Goal: Submit feedback/report problem: Provide input to the site owners about the experience or issues

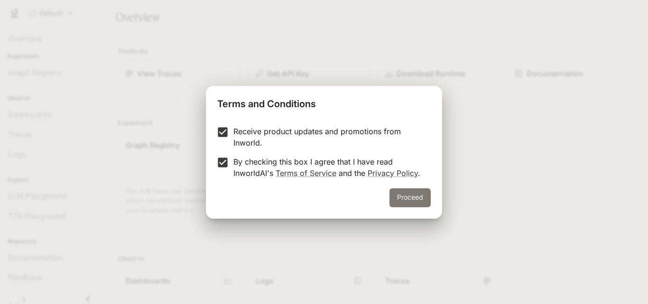
click at [404, 196] on button "Proceed" at bounding box center [409, 197] width 41 height 19
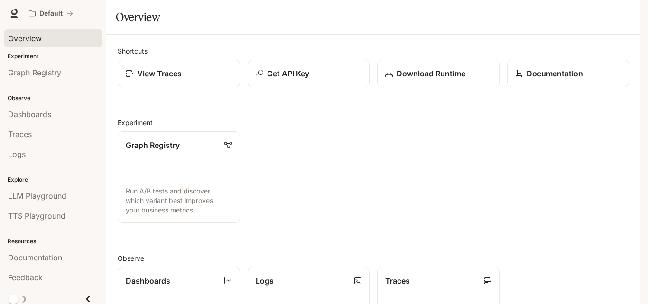
click at [35, 47] on link "Overview" at bounding box center [53, 38] width 99 height 18
drag, startPoint x: 616, startPoint y: 45, endPoint x: 638, endPoint y: 83, distance: 43.8
click at [638, 83] on main "Portal Overview Experiment Graph Registry Observe Dashboards Traces Logs Explor…" at bounding box center [373, 253] width 534 height 506
click at [289, 128] on h2 "Experiment" at bounding box center [373, 123] width 511 height 10
click at [318, 79] on div "Get API Key" at bounding box center [308, 73] width 107 height 11
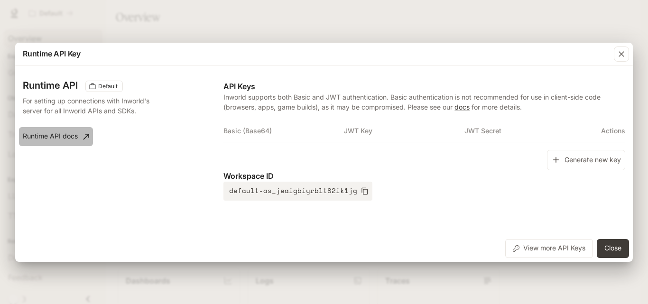
click at [59, 143] on link "Runtime API docs" at bounding box center [56, 136] width 74 height 19
click at [624, 54] on icon "button" at bounding box center [621, 53] width 9 height 9
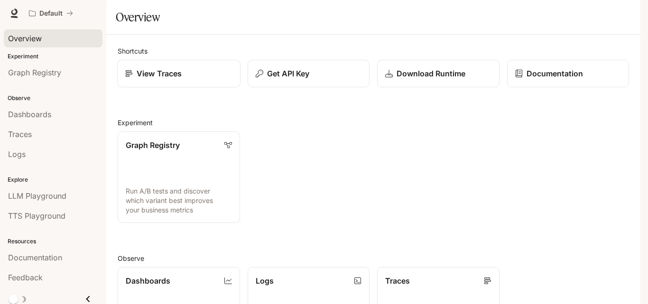
click at [196, 79] on div "View Traces" at bounding box center [178, 73] width 107 height 11
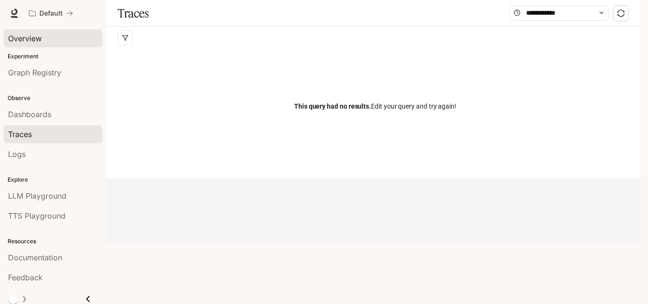
click at [67, 38] on div "Overview" at bounding box center [53, 38] width 90 height 11
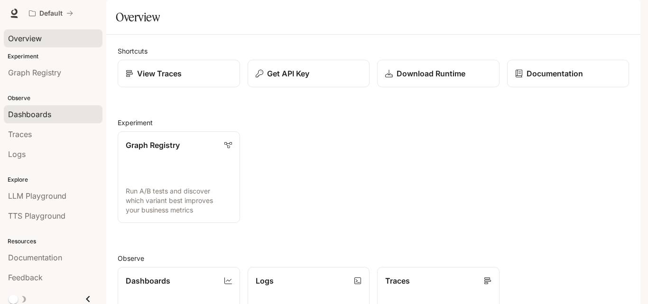
click at [41, 113] on span "Dashboards" at bounding box center [29, 114] width 43 height 11
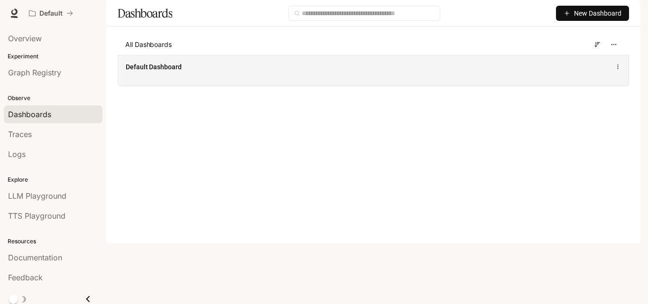
click at [221, 72] on div "Default Dashboard" at bounding box center [268, 66] width 284 height 9
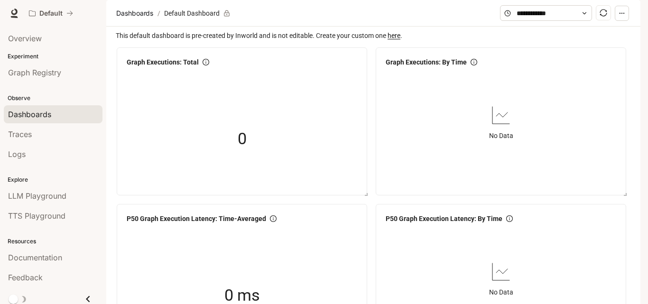
scroll to position [968, 0]
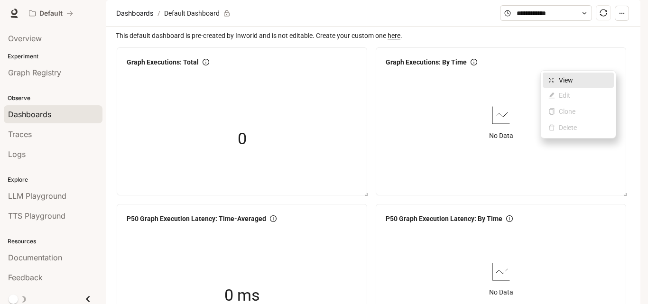
click at [592, 76] on span "View" at bounding box center [583, 80] width 49 height 10
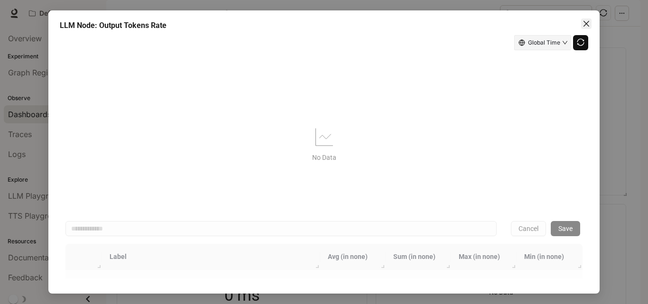
click at [588, 20] on icon "close" at bounding box center [587, 24] width 8 height 8
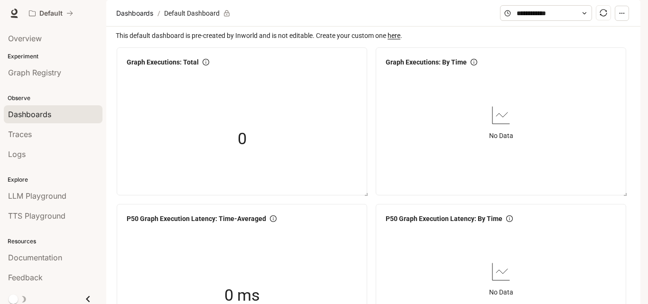
click at [629, 21] on button "button" at bounding box center [622, 13] width 14 height 15
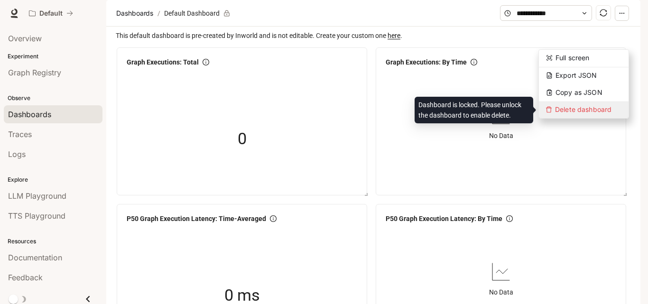
click at [577, 106] on span "Delete dashboard" at bounding box center [584, 110] width 90 height 16
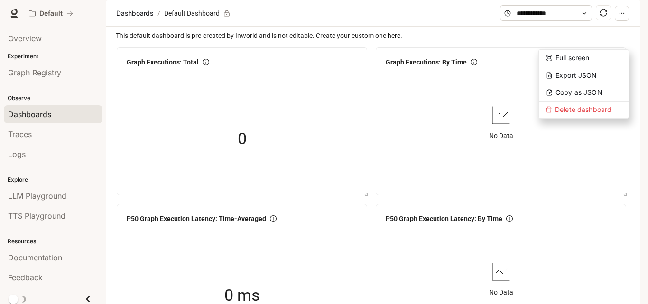
click at [469, 161] on div "No Data" at bounding box center [501, 122] width 238 height 103
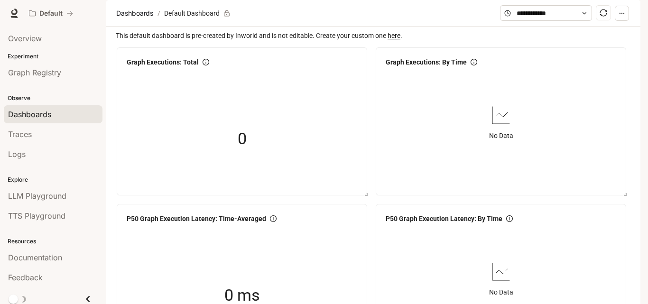
click at [129, 41] on span "This default dashboard is pre-created by Inworld and is not editable. Create yo…" at bounding box center [374, 35] width 517 height 10
click at [50, 156] on div "Logs" at bounding box center [53, 153] width 90 height 11
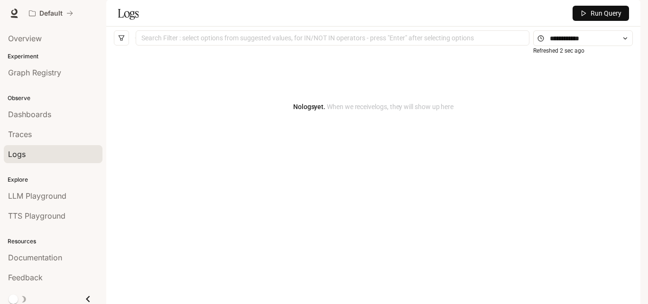
click at [606, 19] on span "Run Query" at bounding box center [606, 13] width 31 height 10
click at [461, 46] on div "Search Filter : select options from suggested values, for IN/NOT IN operators -…" at bounding box center [333, 37] width 394 height 15
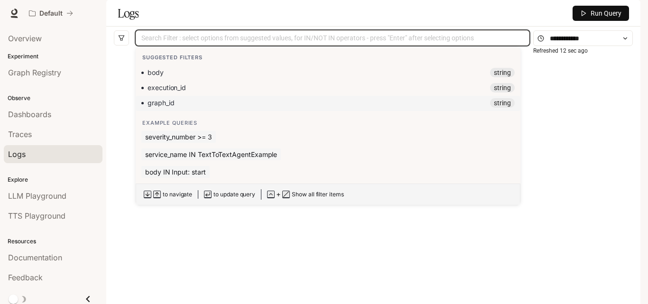
click at [406, 108] on div "graph_id string" at bounding box center [327, 102] width 373 height 9
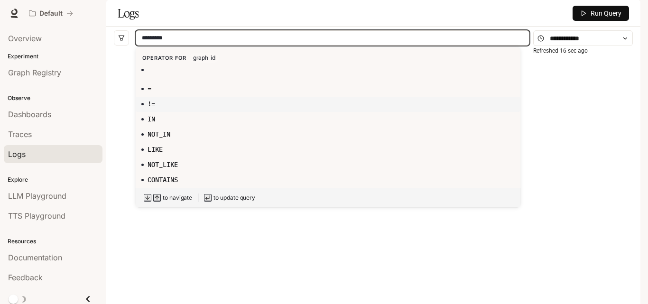
click at [332, 112] on div "!=" at bounding box center [328, 104] width 385 height 15
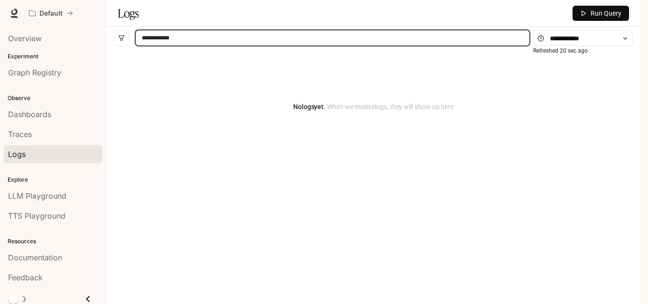
click at [271, 41] on div "**********" at bounding box center [332, 38] width 389 height 6
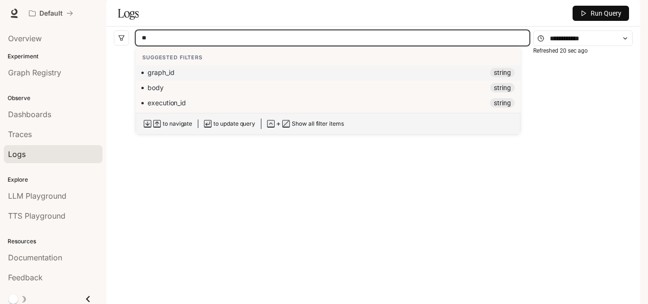
type input "*"
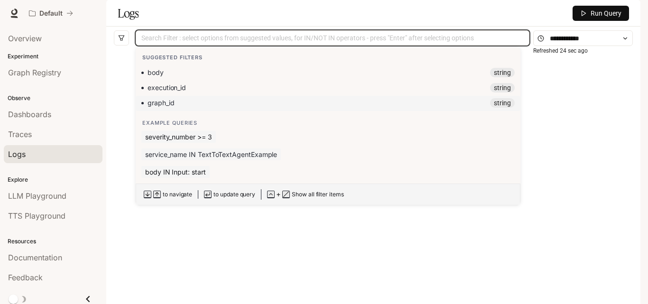
click at [211, 160] on span "service_name IN TextToTextAgentExample" at bounding box center [210, 154] width 139 height 12
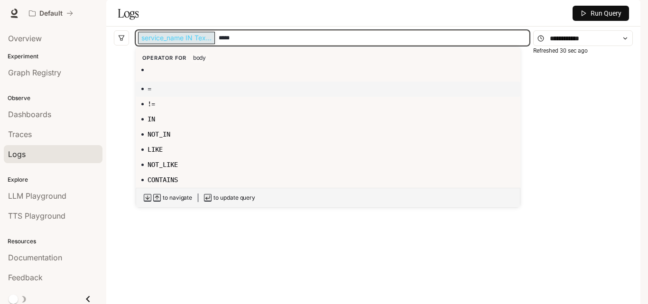
click at [185, 93] on div "=" at bounding box center [327, 88] width 373 height 9
type input "******"
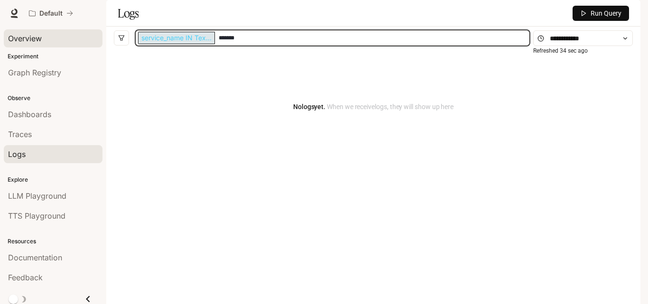
click at [72, 42] on div "Overview" at bounding box center [53, 38] width 90 height 11
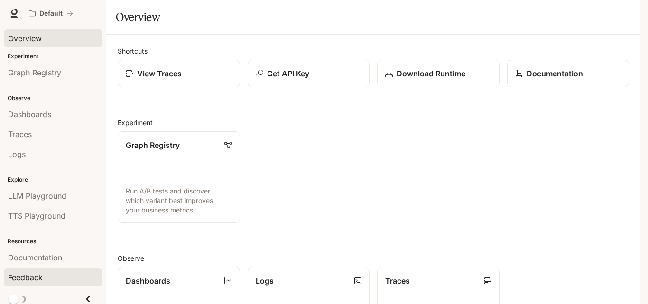
click at [54, 282] on div "Feedback" at bounding box center [53, 277] width 90 height 11
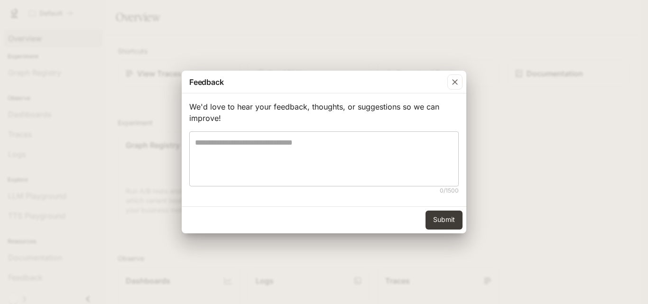
click at [406, 155] on textarea at bounding box center [324, 159] width 258 height 44
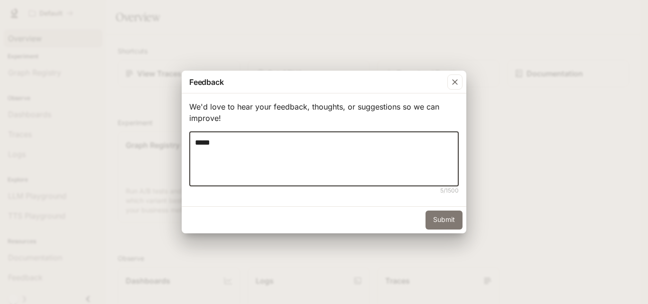
click at [442, 220] on button "Submit" at bounding box center [444, 220] width 37 height 19
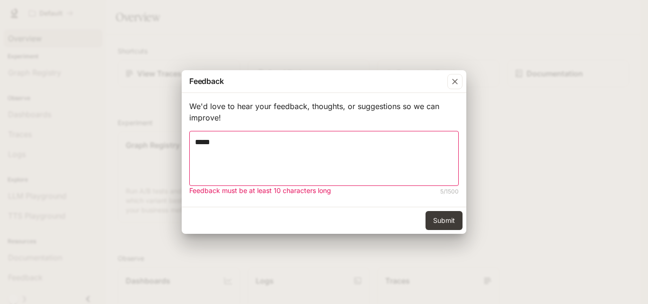
click at [254, 139] on textarea "*****" at bounding box center [324, 159] width 258 height 44
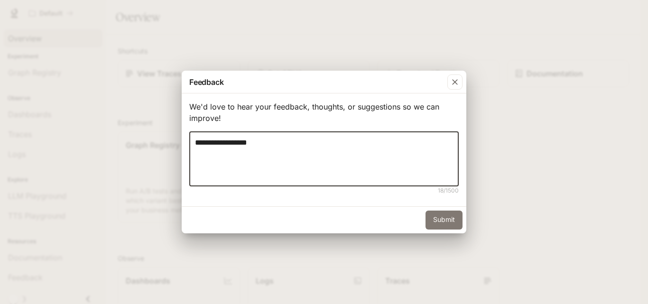
type textarea "**********"
click at [439, 219] on button "Submit" at bounding box center [444, 220] width 37 height 19
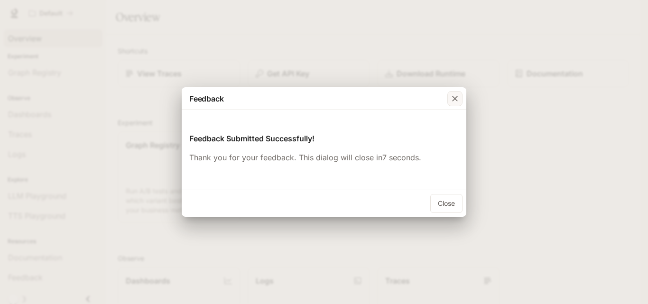
click at [458, 102] on icon "button" at bounding box center [454, 98] width 9 height 9
